Goal: Navigation & Orientation: Go to known website

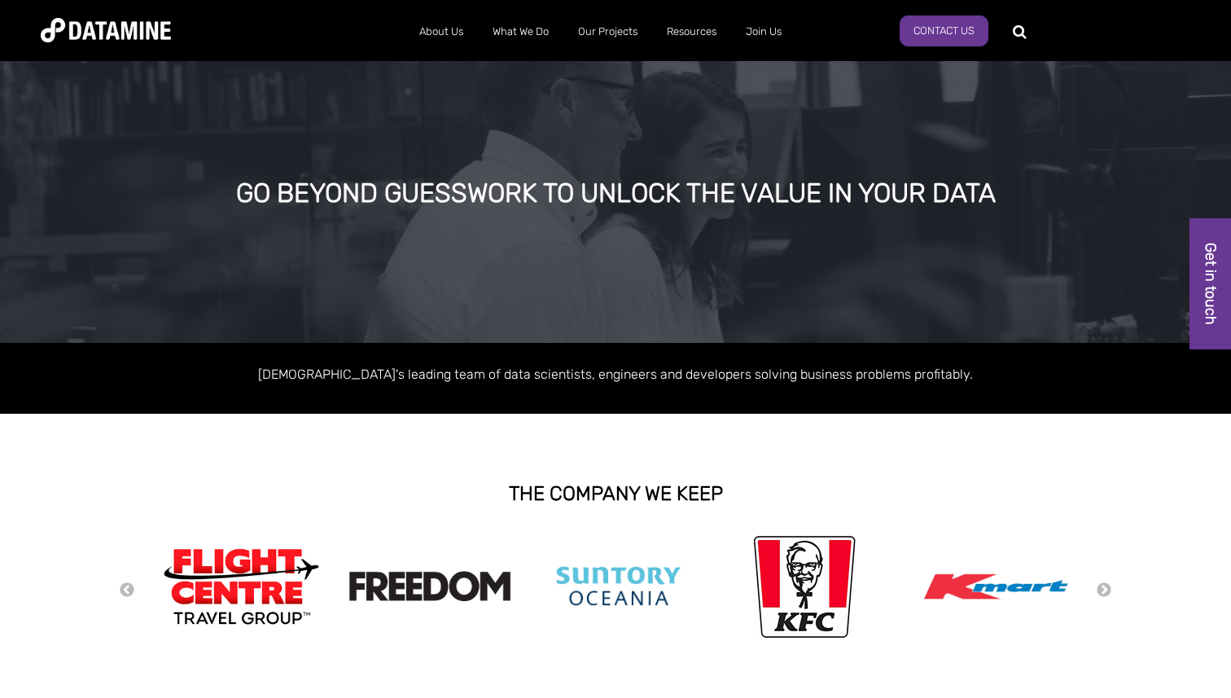
click at [95, 30] on img at bounding box center [106, 30] width 130 height 24
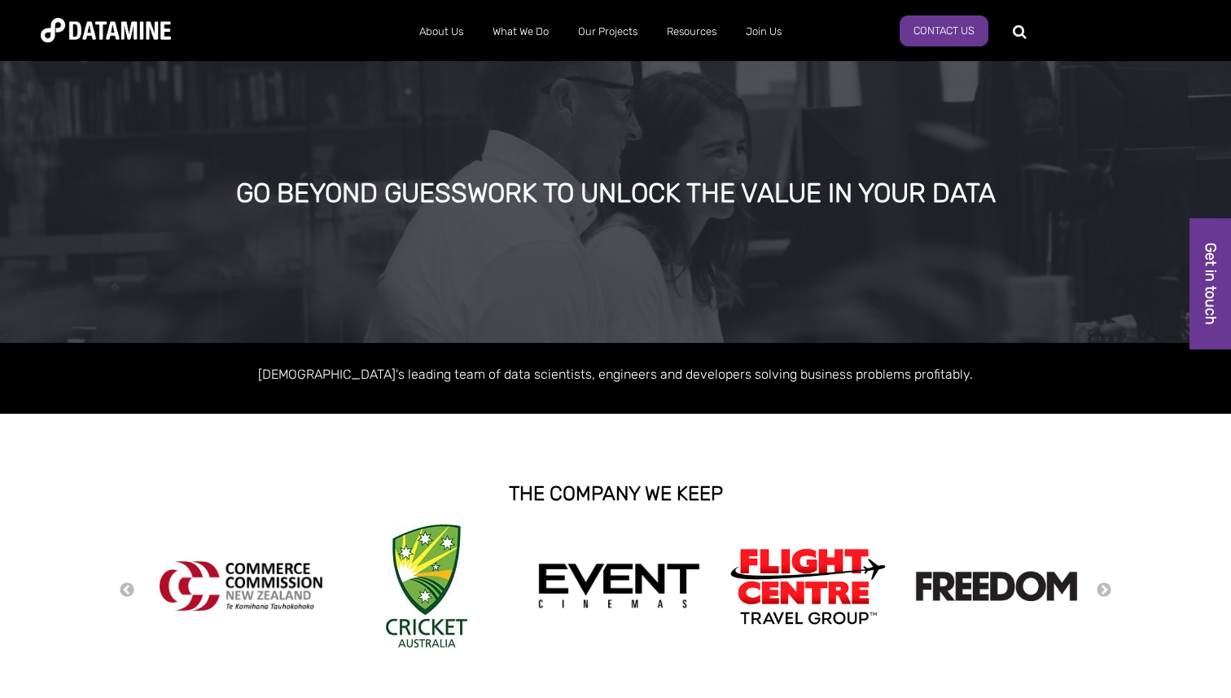
click at [92, 41] on img at bounding box center [106, 30] width 130 height 24
